Goal: Navigation & Orientation: Find specific page/section

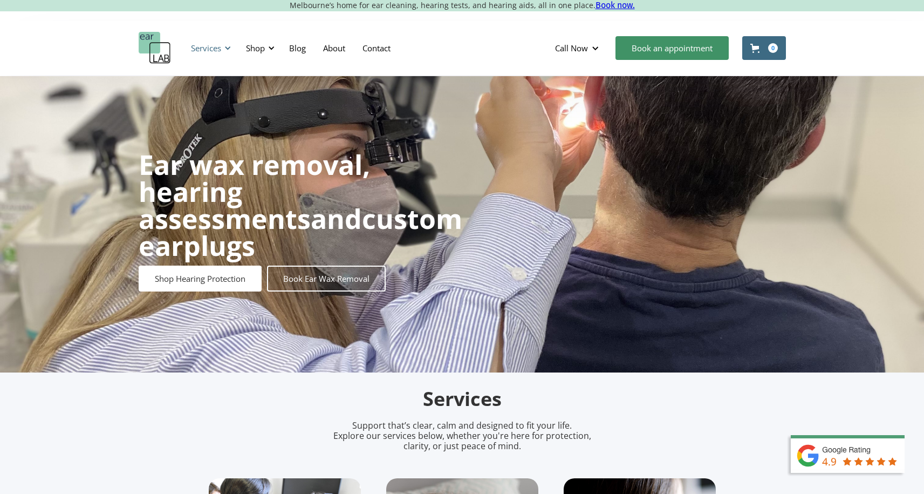
click at [206, 43] on div "Services" at bounding box center [206, 48] width 30 height 11
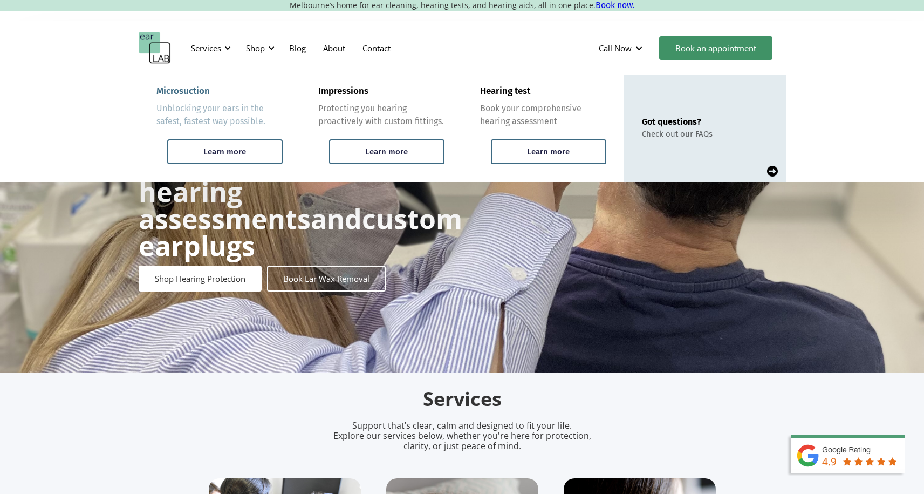
click at [213, 130] on link "Microsuction Unblocking your ears in the safest, fastest way possible. Learn mo…" at bounding box center [220, 128] width 162 height 107
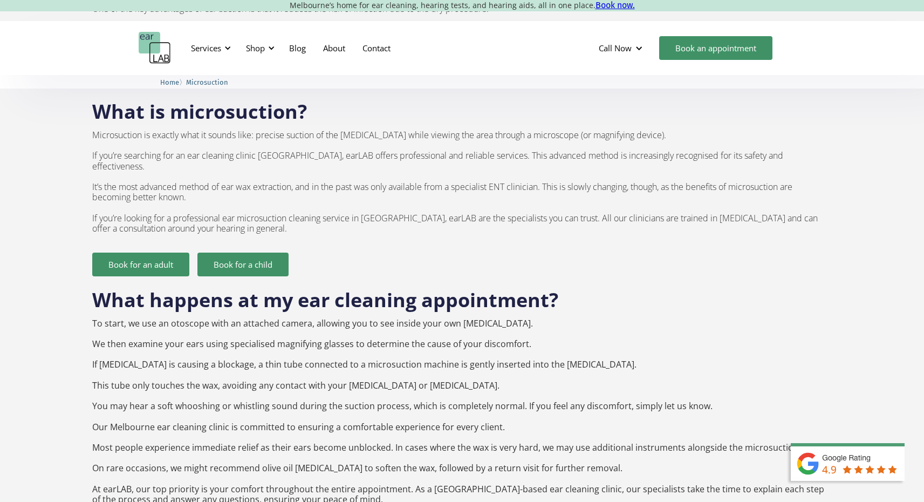
scroll to position [693, 0]
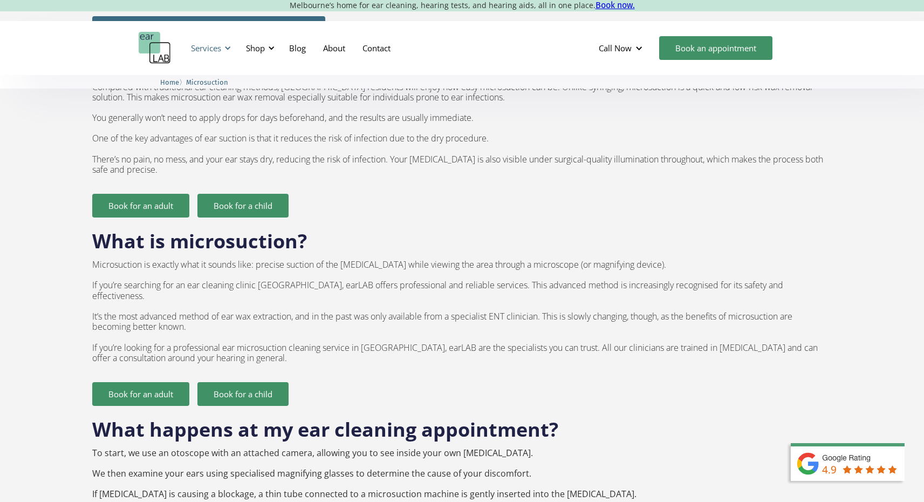
click at [221, 44] on div "Services" at bounding box center [210, 48] width 50 height 32
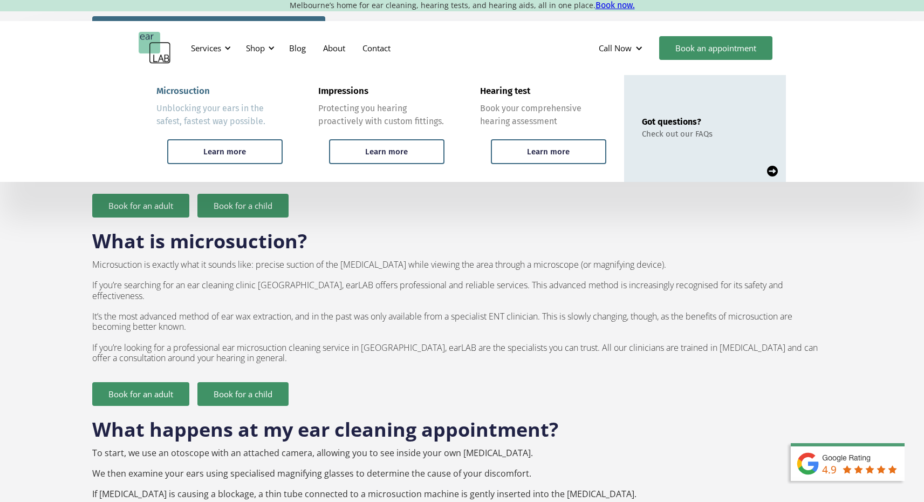
click at [231, 103] on div "Unblocking your ears in the safest, fastest way possible." at bounding box center [220, 115] width 126 height 26
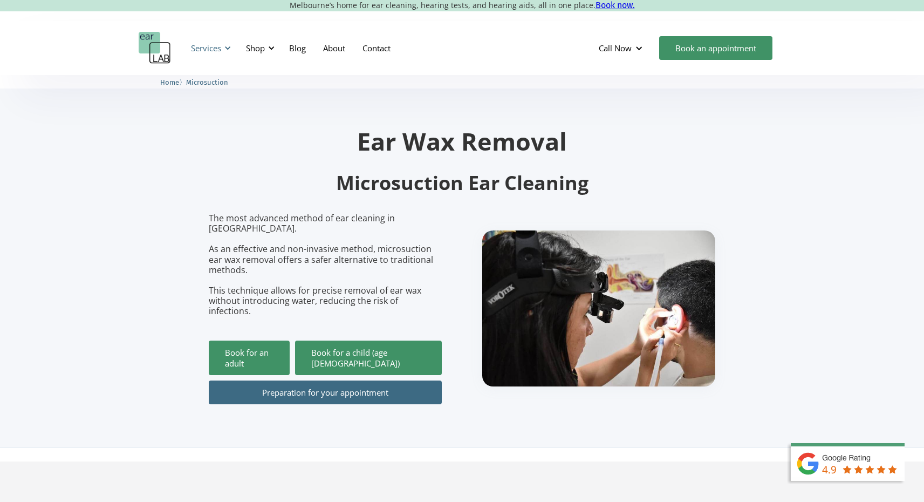
click at [226, 46] on div at bounding box center [228, 48] width 8 height 8
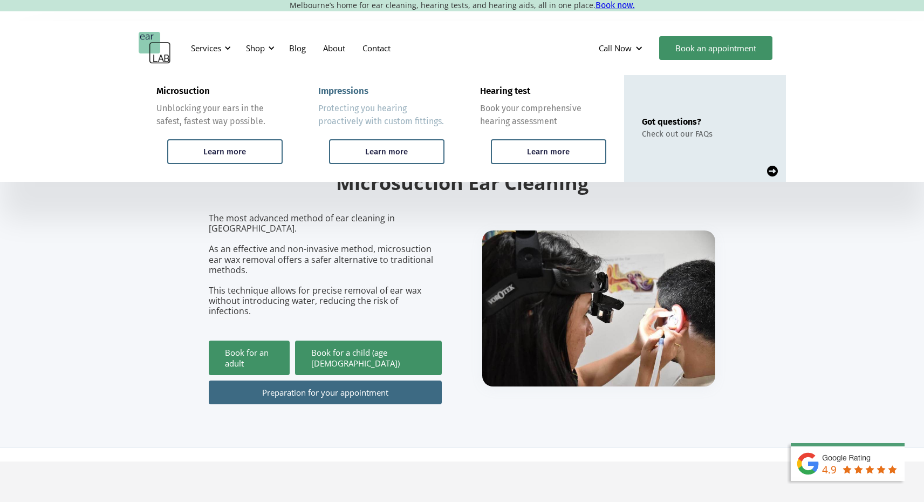
click at [339, 117] on div "Protecting you hearing proactively with custom fittings." at bounding box center [381, 115] width 126 height 26
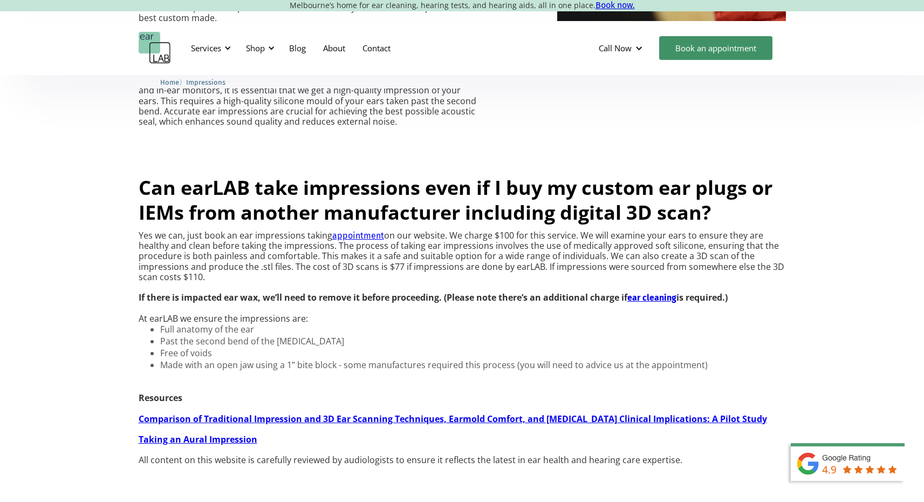
scroll to position [515, 0]
